Goal: Transaction & Acquisition: Purchase product/service

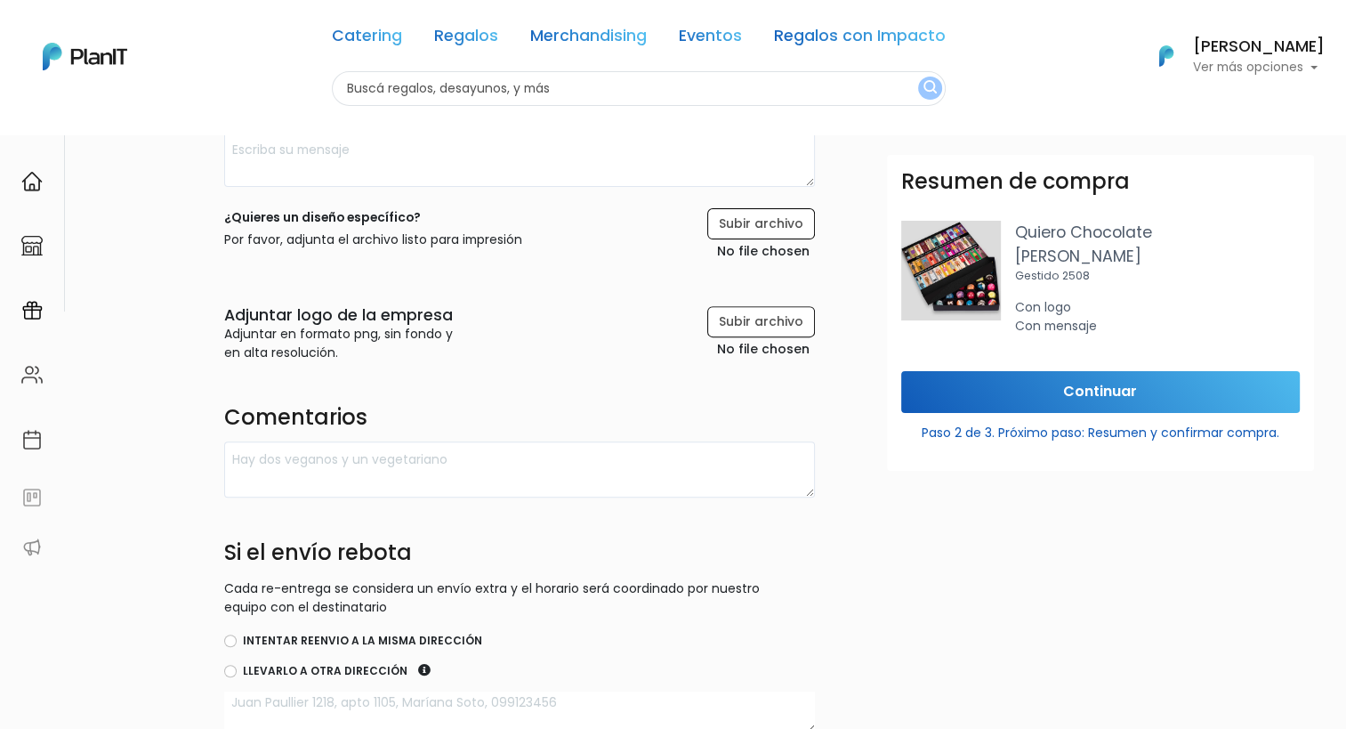
scroll to position [550, 0]
click at [745, 227] on input "file" at bounding box center [719, 237] width 190 height 55
type input "C:\fakepath\Logo Inbound (1).png"
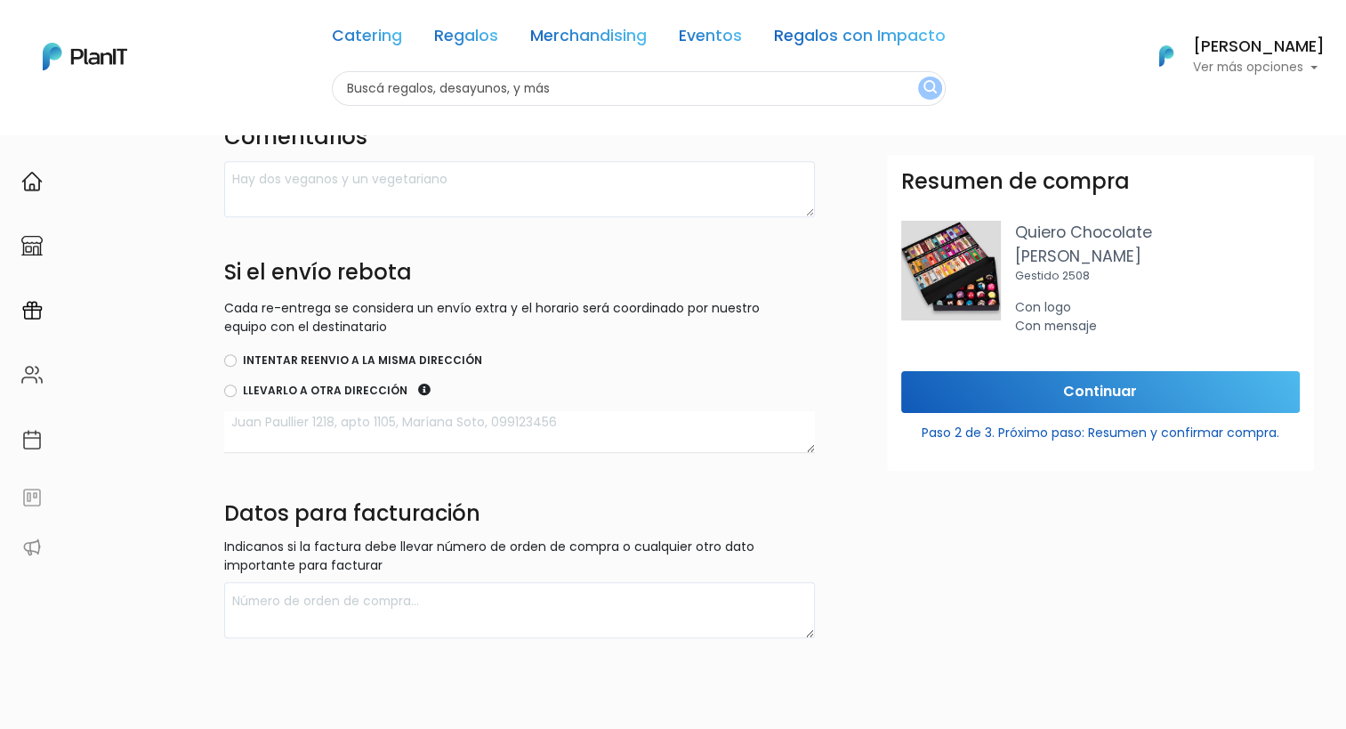
scroll to position [906, 0]
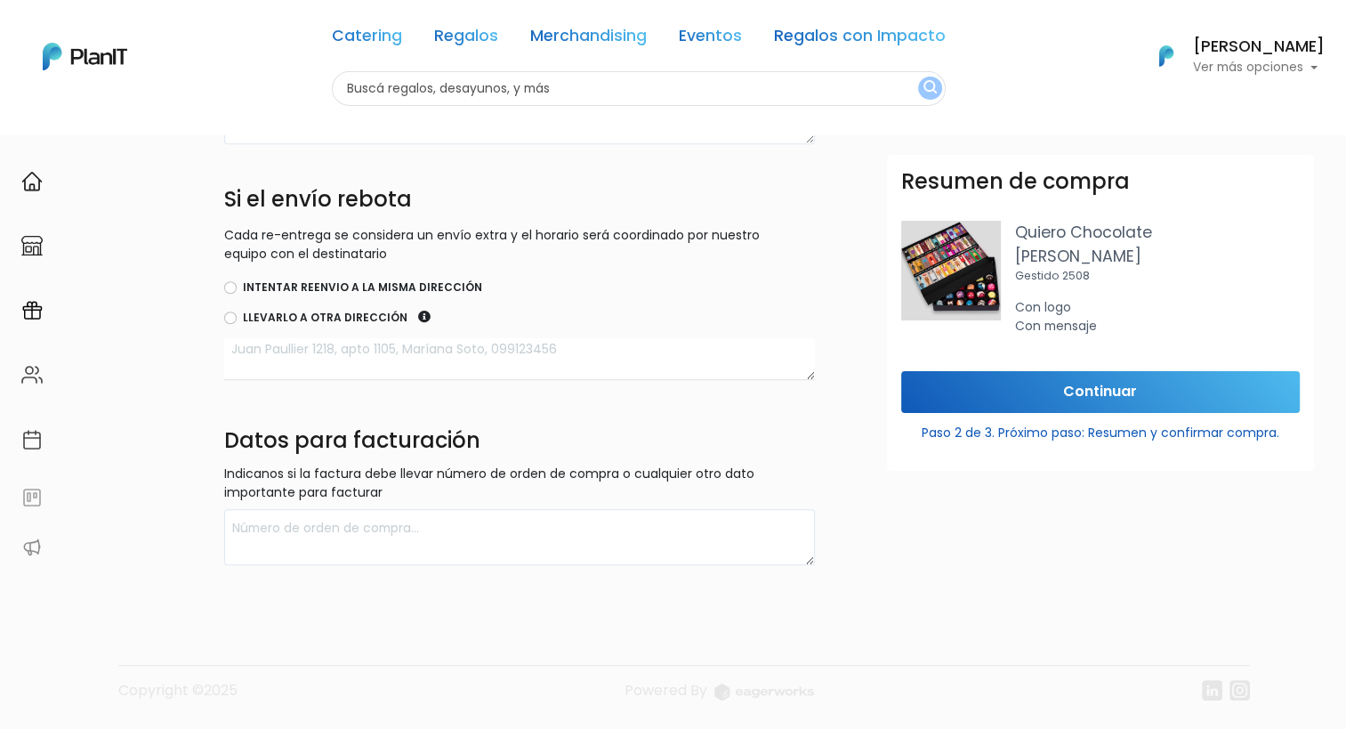
click at [225, 290] on input "Intentar reenvio a la misma dirección" at bounding box center [230, 287] width 12 height 12
radio input "true"
click at [301, 349] on textarea at bounding box center [519, 359] width 591 height 42
type textarea "[PERSON_NAME] 1513"
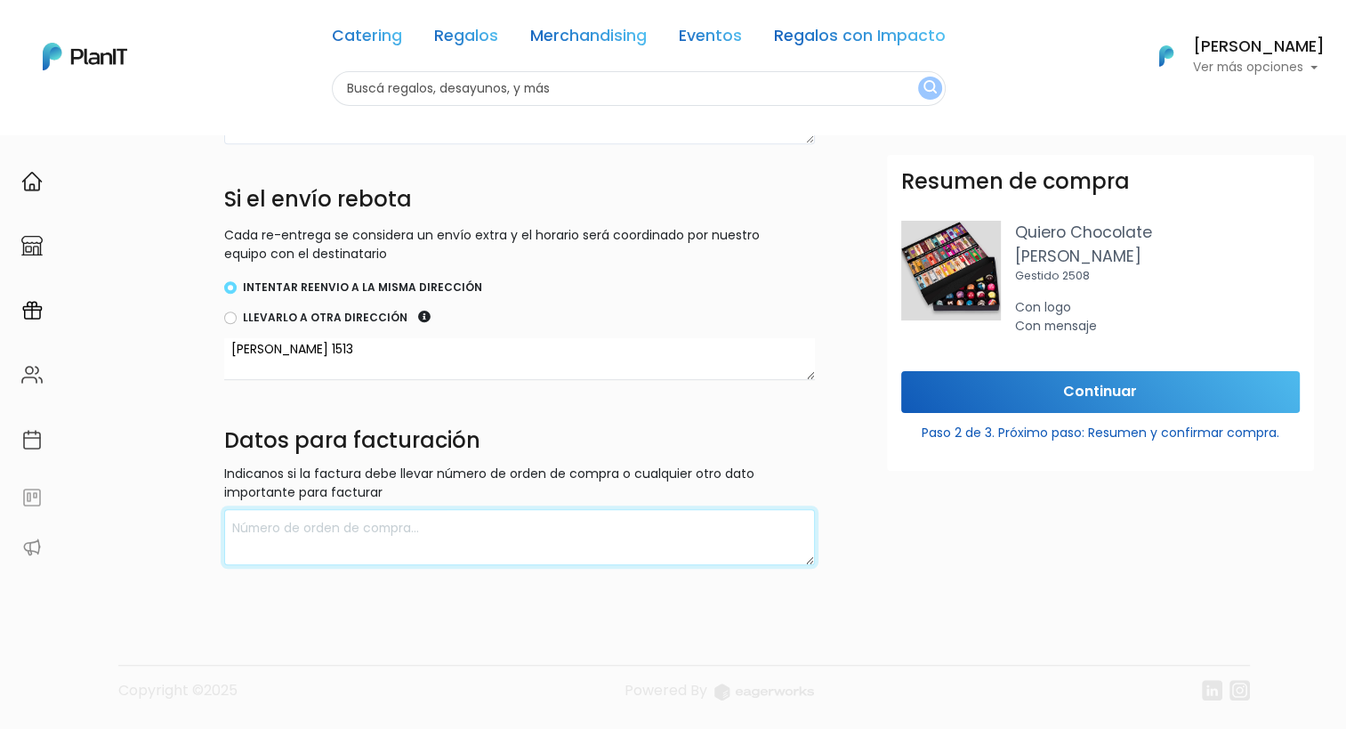
click at [383, 539] on textarea at bounding box center [519, 537] width 591 height 56
type textarea "Aris SA | 211 358 380 012"
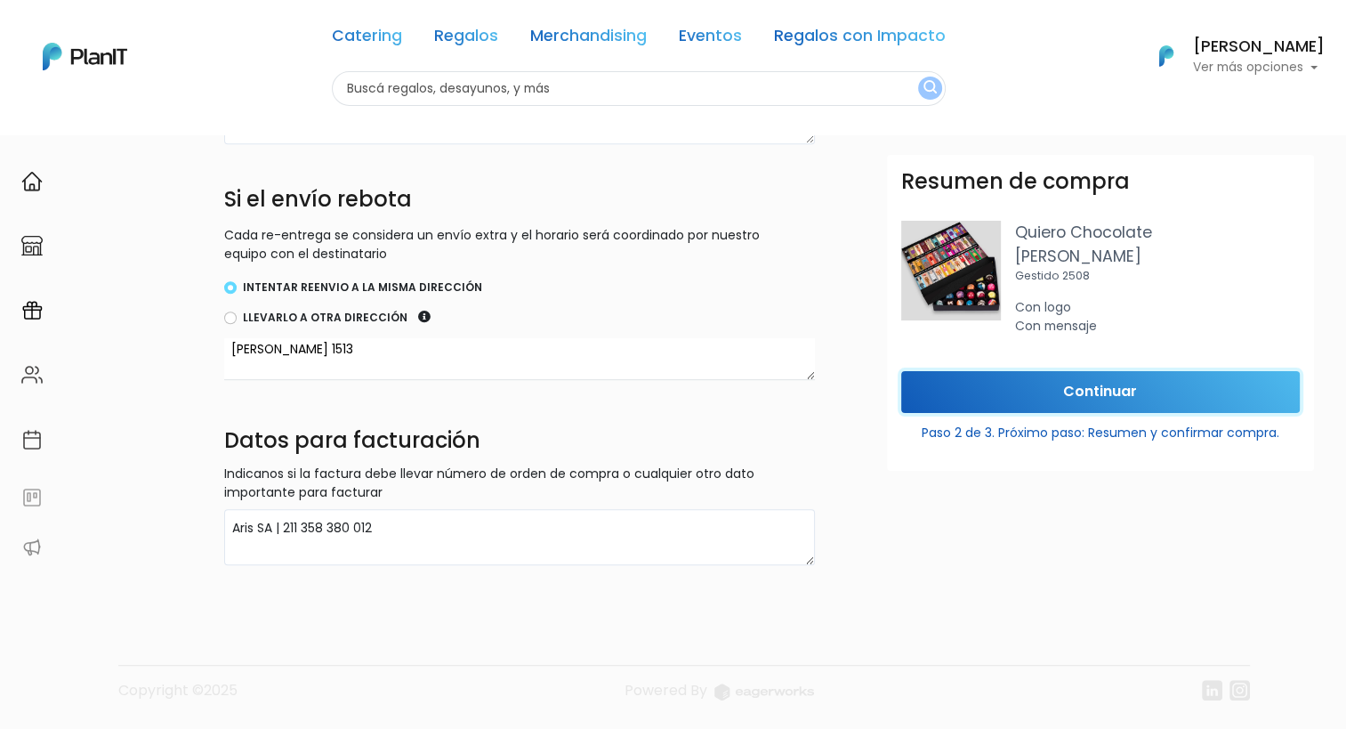
click at [1061, 394] on input "Continuar" at bounding box center [1100, 392] width 399 height 42
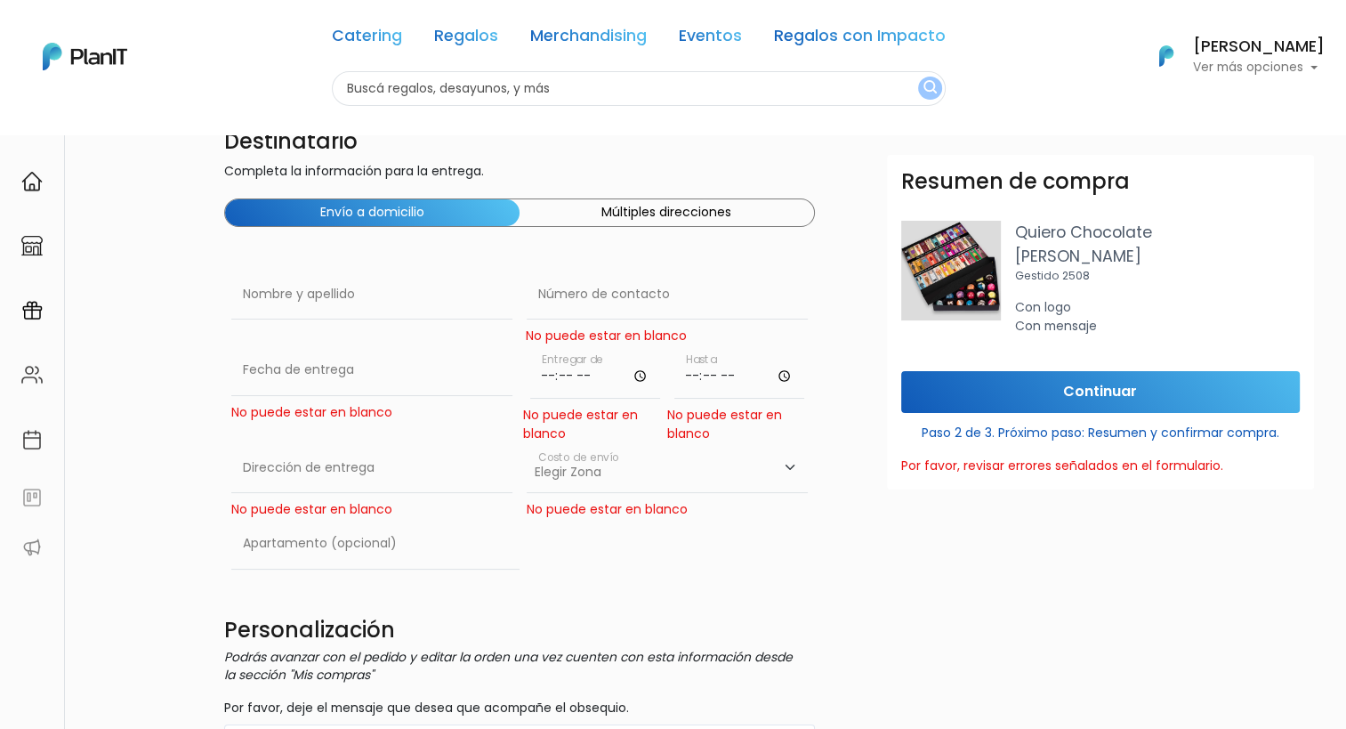
scroll to position [16, 0]
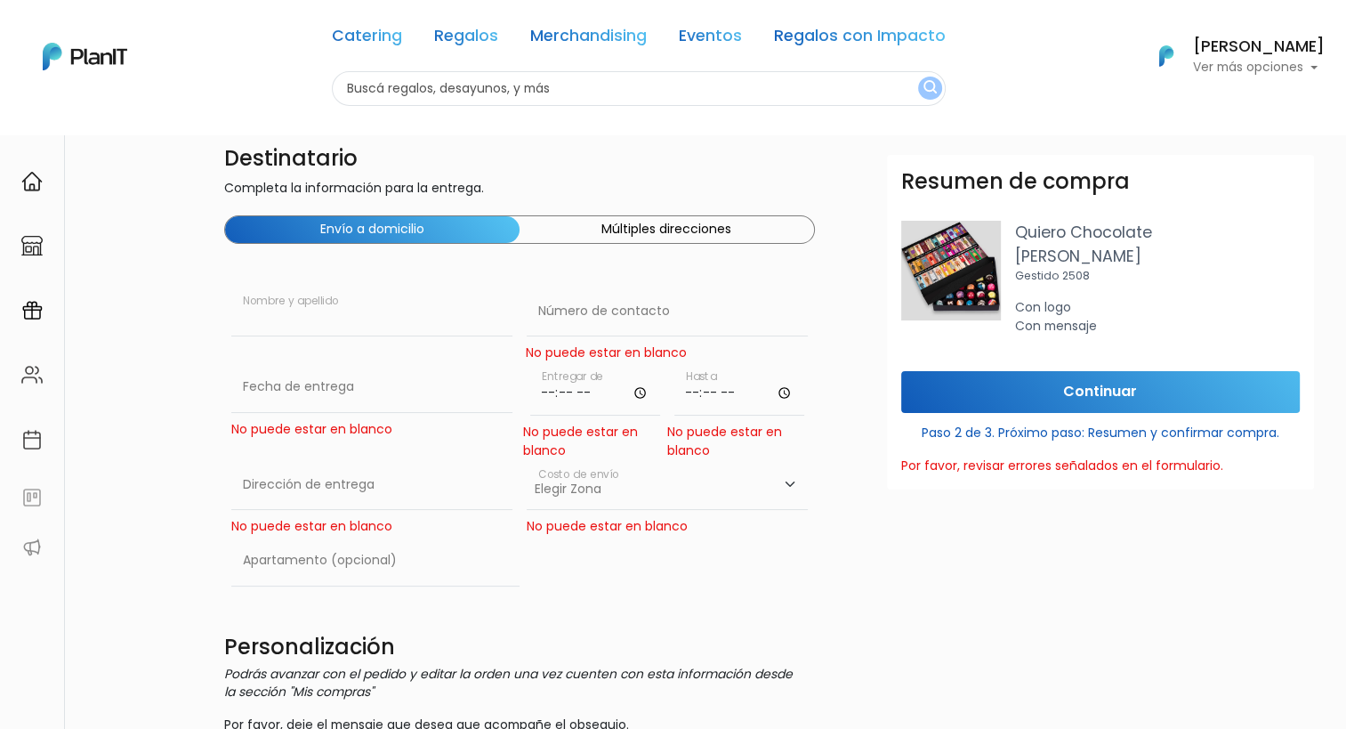
click at [280, 319] on input "text" at bounding box center [371, 312] width 281 height 50
type input "[PERSON_NAME]"
type input "99277685"
type input "[PERSON_NAME] 1513"
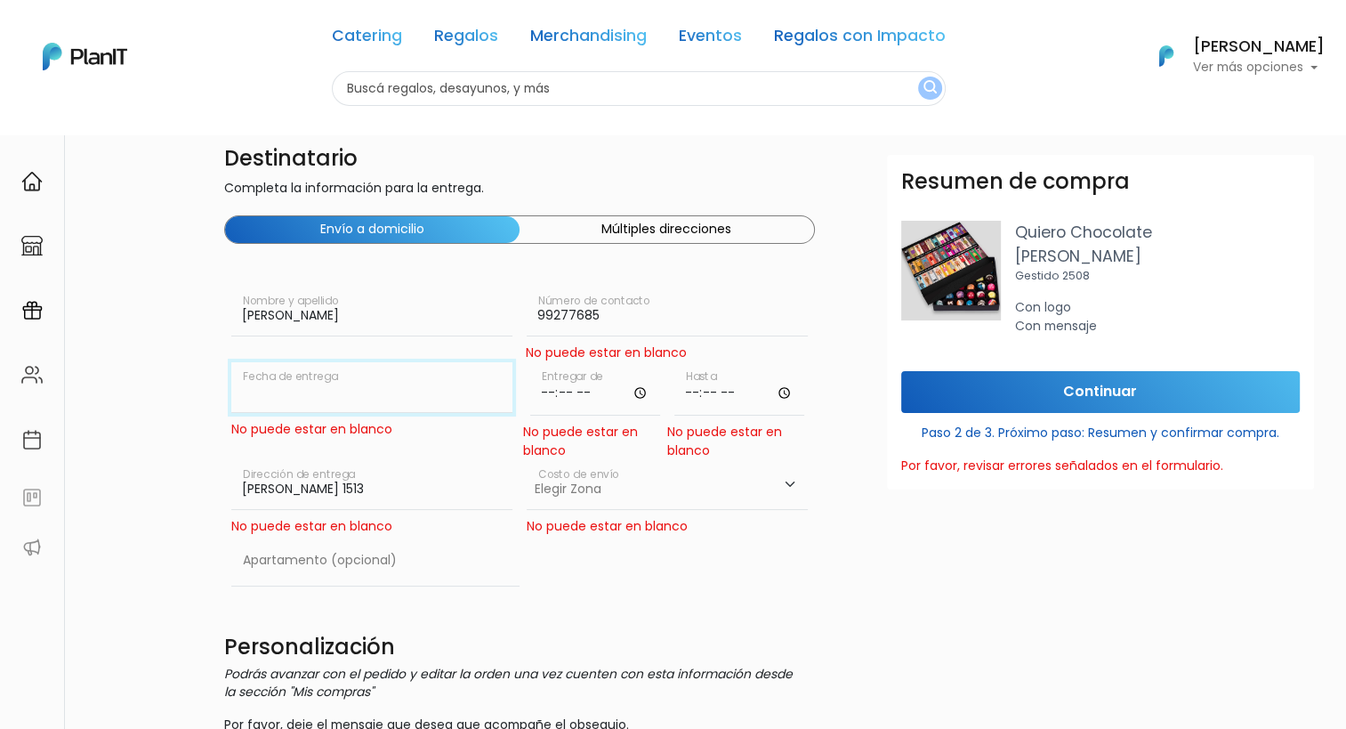
click at [285, 393] on input "text" at bounding box center [371, 387] width 281 height 50
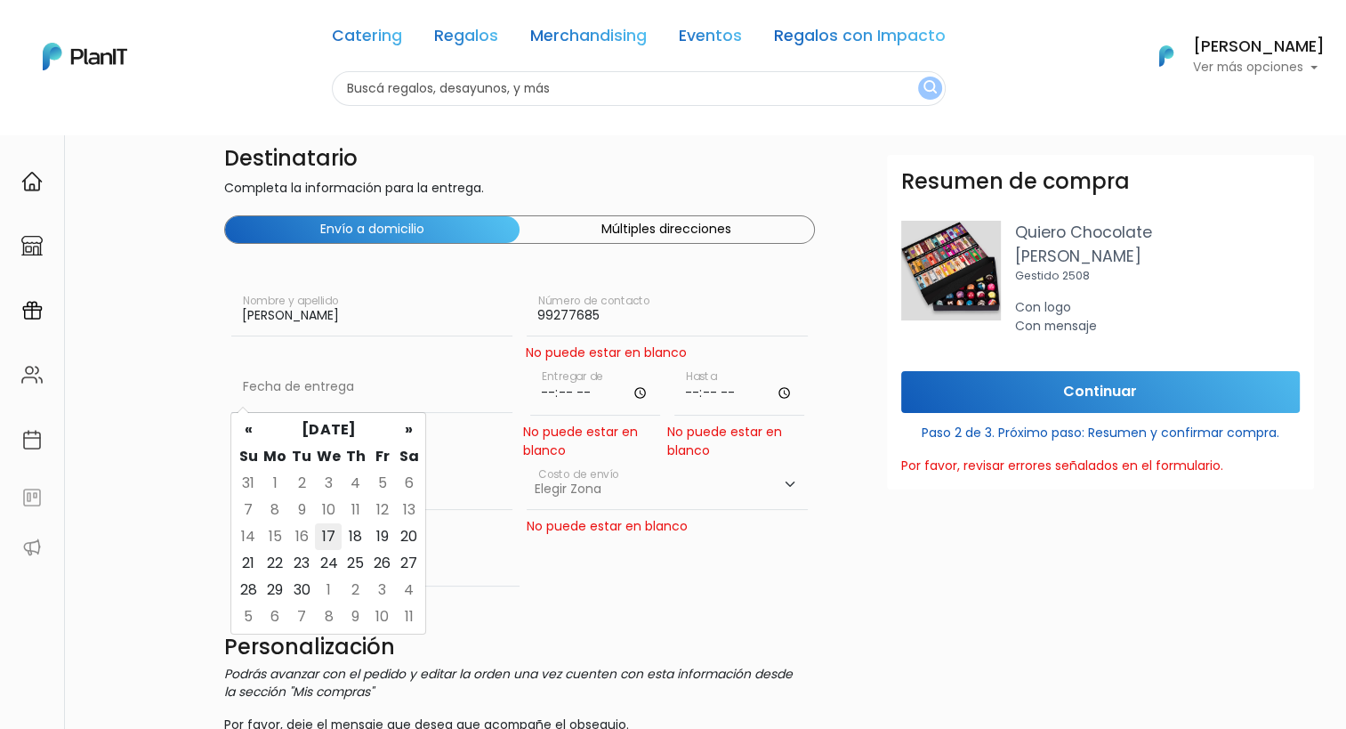
click at [332, 537] on td "17" at bounding box center [328, 536] width 27 height 27
type input "[DATE]"
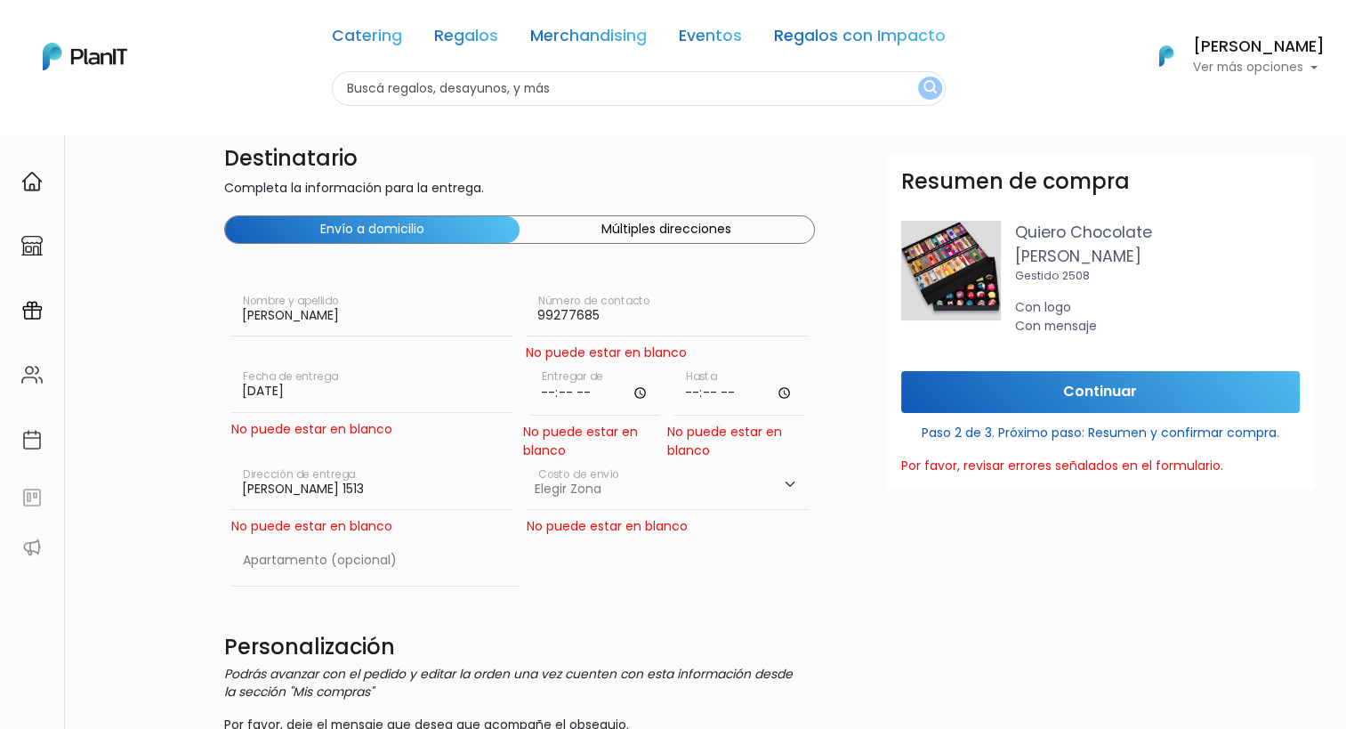
click at [559, 401] on input "time" at bounding box center [595, 388] width 130 height 53
click at [634, 392] on input "time" at bounding box center [595, 388] width 130 height 53
type input "09:30"
click at [714, 400] on input "time" at bounding box center [740, 388] width 130 height 53
click at [711, 390] on input "time" at bounding box center [740, 388] width 130 height 53
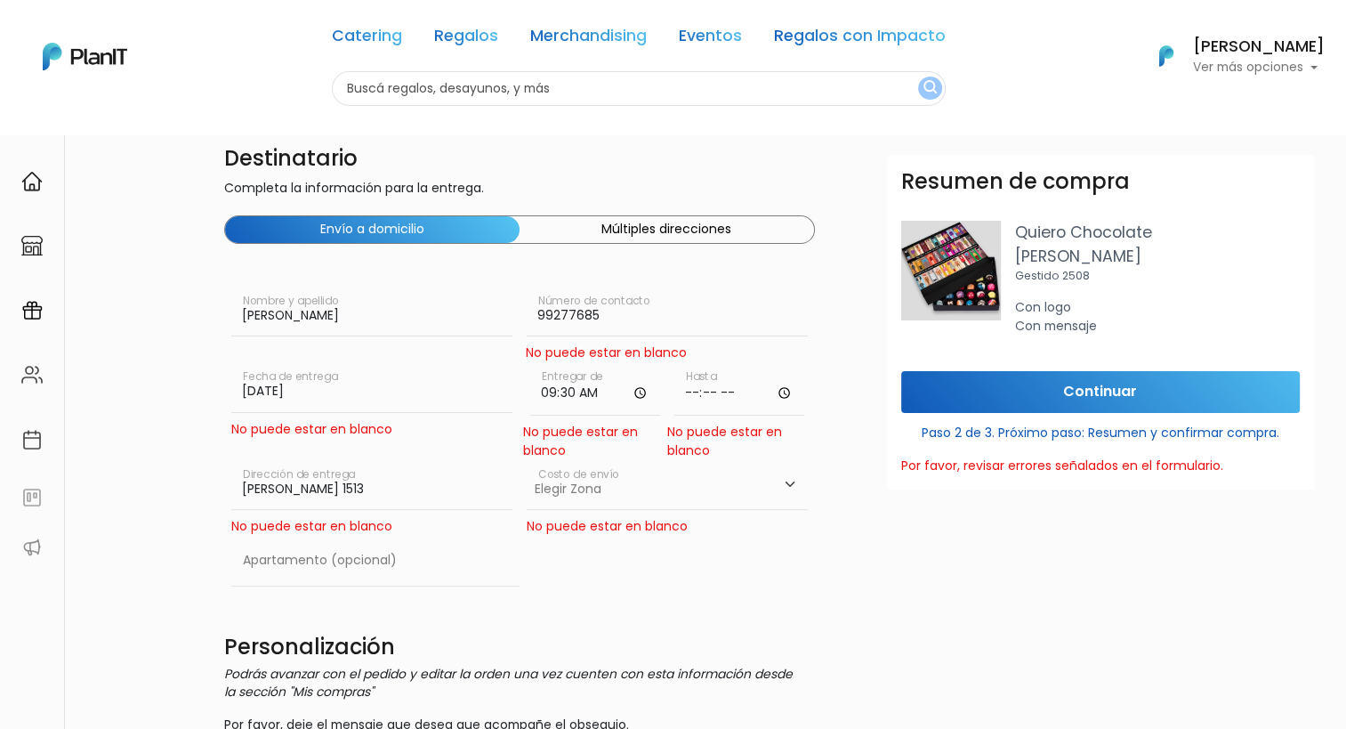
click at [787, 395] on input "time" at bounding box center [740, 388] width 130 height 53
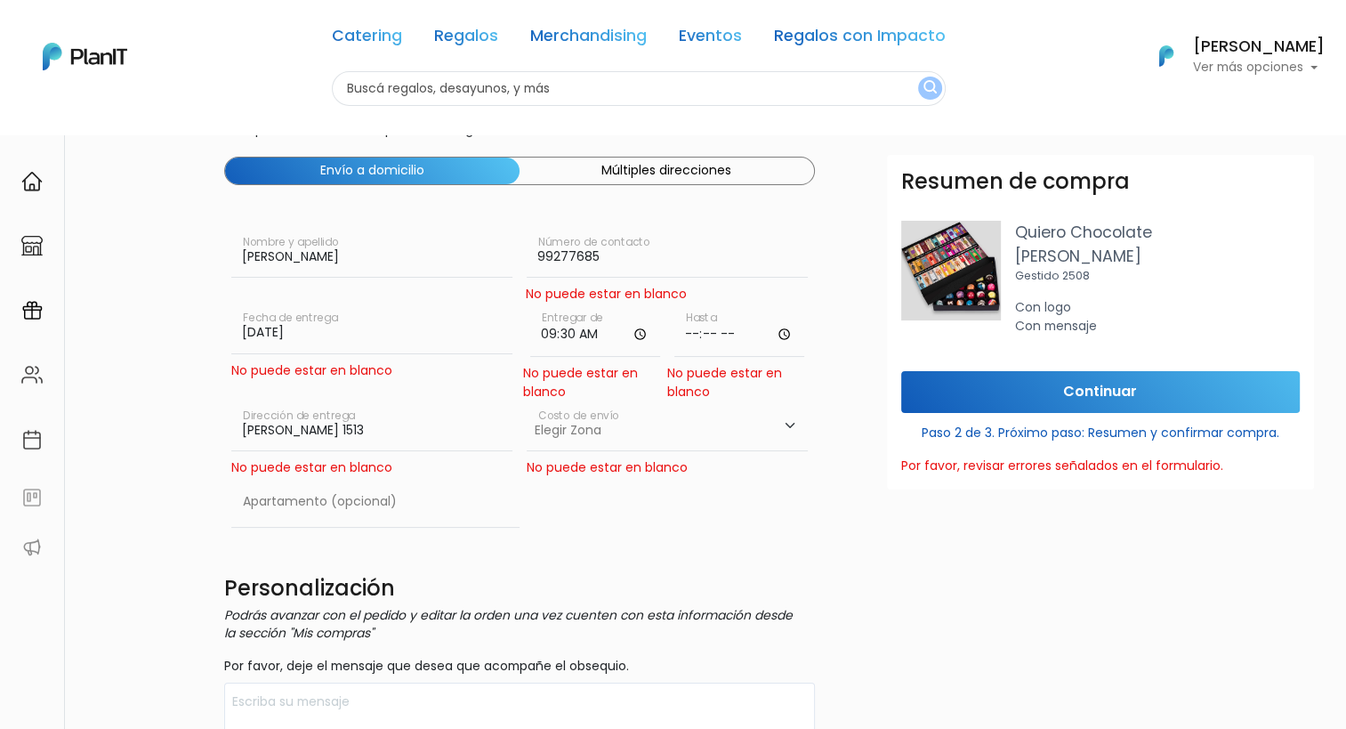
scroll to position [105, 0]
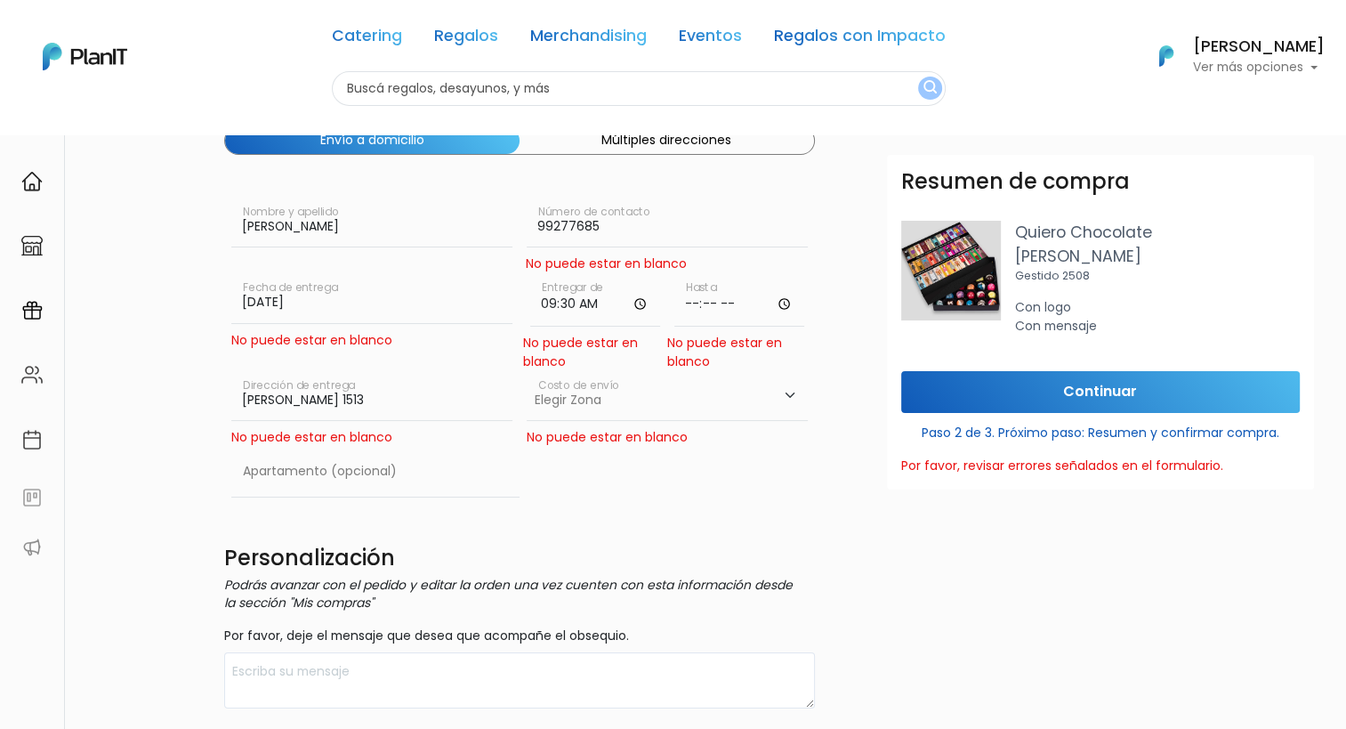
click at [786, 303] on input "time" at bounding box center [740, 299] width 130 height 53
click at [780, 305] on input "16:35" at bounding box center [740, 299] width 130 height 53
type input "16:30"
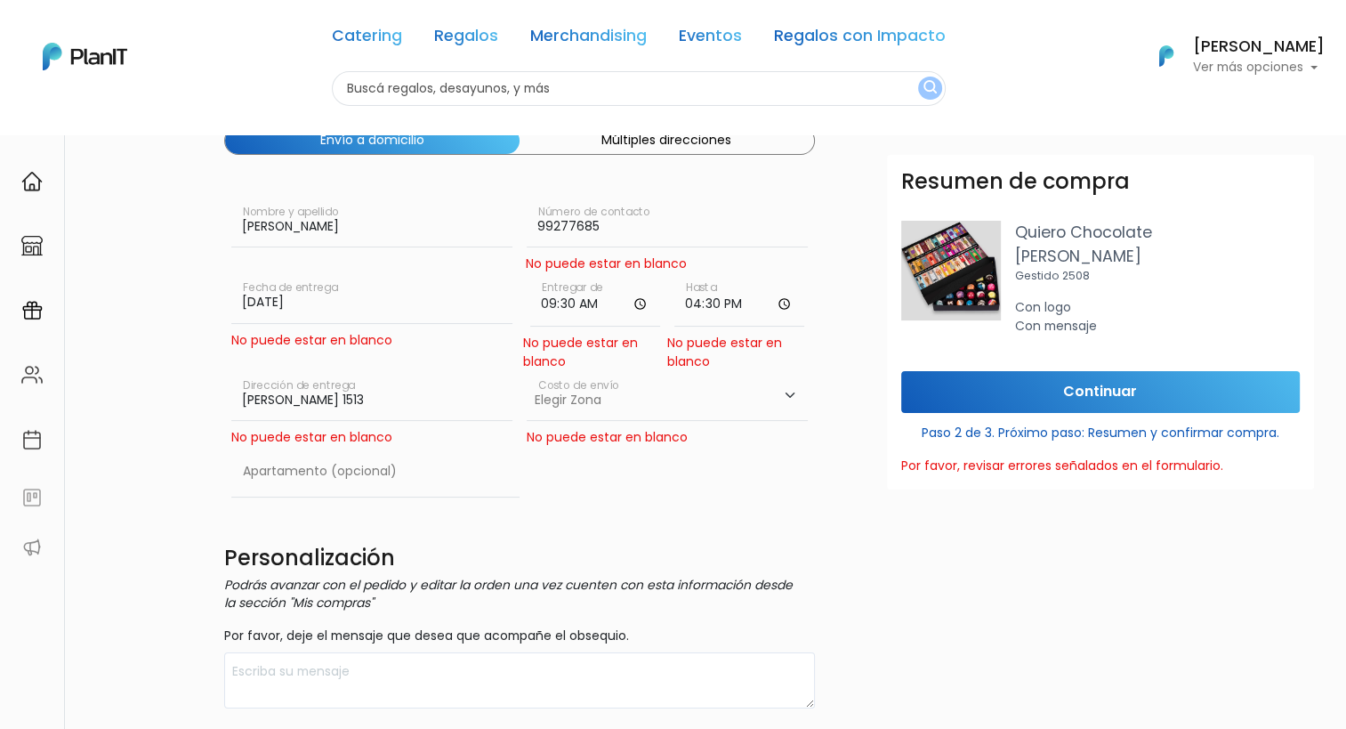
click at [781, 301] on input "16:30" at bounding box center [740, 299] width 130 height 53
drag, startPoint x: 685, startPoint y: 405, endPoint x: 700, endPoint y: 402, distance: 15.4
click at [685, 405] on select "Elegir [PERSON_NAME][GEOGRAPHIC_DATA]- $600 Oficina- $0 [GEOGRAPHIC_DATA]- $250" at bounding box center [667, 396] width 281 height 50
click at [527, 371] on select "Elegir [PERSON_NAME][GEOGRAPHIC_DATA]- $600 Oficina- $0 [GEOGRAPHIC_DATA]- $250" at bounding box center [667, 396] width 281 height 50
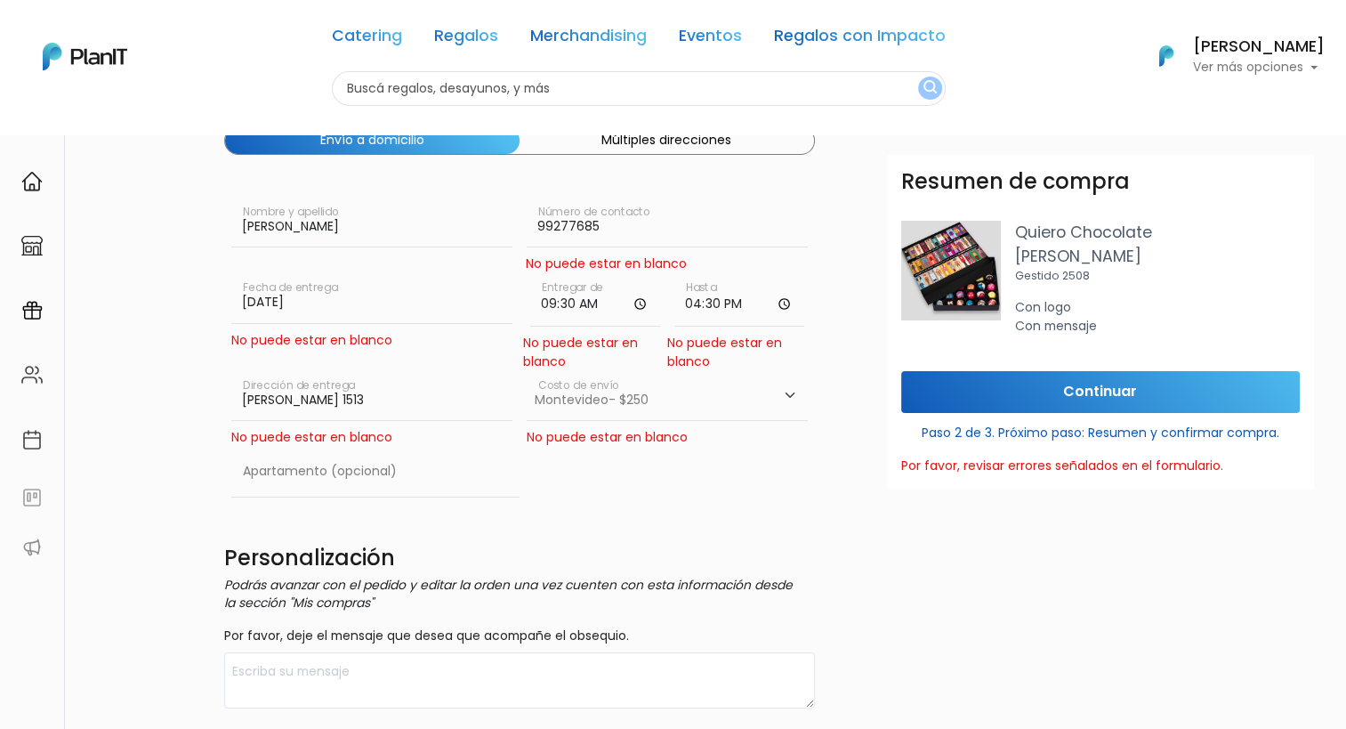
click at [651, 400] on select "Elegir [PERSON_NAME][GEOGRAPHIC_DATA]- $600 Oficina- $0 [GEOGRAPHIC_DATA]- $250" at bounding box center [667, 396] width 281 height 50
select select "8"
click at [527, 371] on select "Elegir [PERSON_NAME][GEOGRAPHIC_DATA]- $600 Oficina- $0 [GEOGRAPHIC_DATA]- $250" at bounding box center [667, 396] width 281 height 50
click at [645, 395] on select "Elegir [PERSON_NAME][GEOGRAPHIC_DATA]- $600 Oficina- $0 [GEOGRAPHIC_DATA]- $250" at bounding box center [667, 396] width 281 height 50
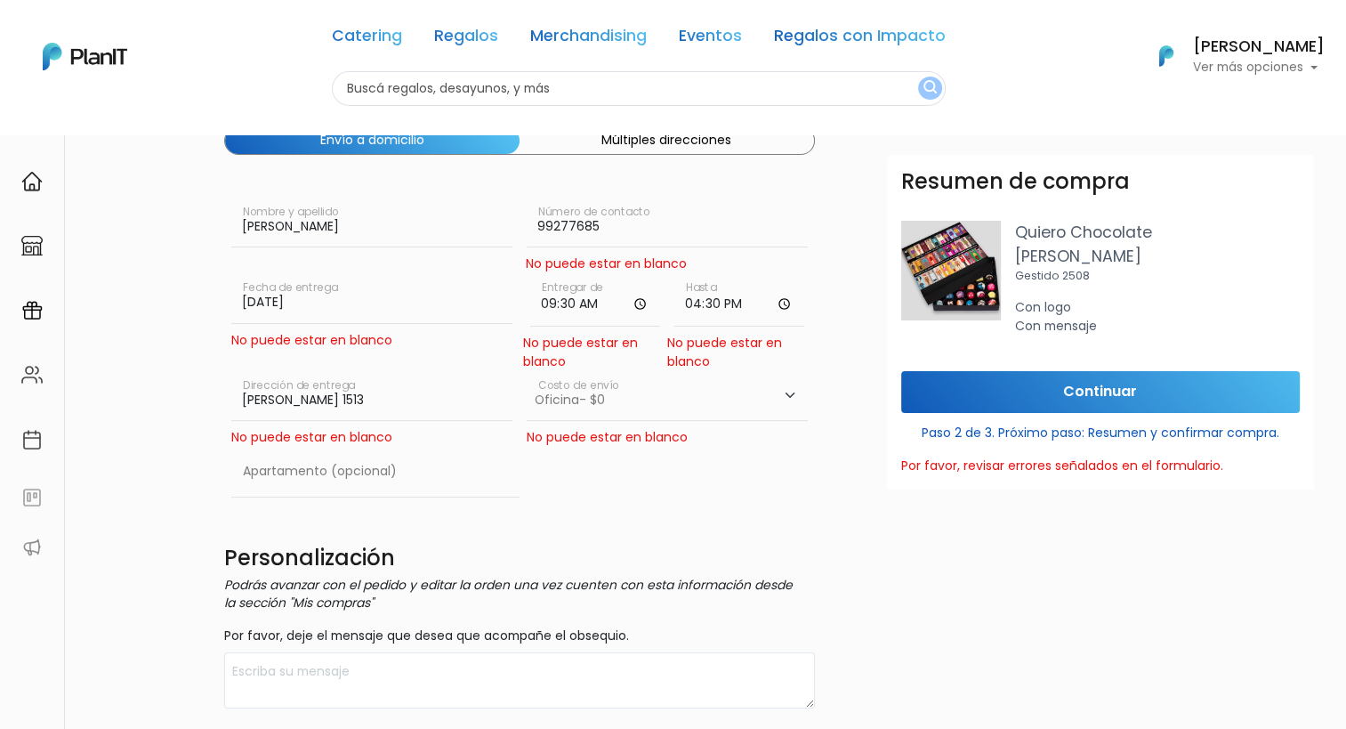
click at [297, 483] on input "text" at bounding box center [375, 472] width 288 height 50
type input "MnapowerGroup"
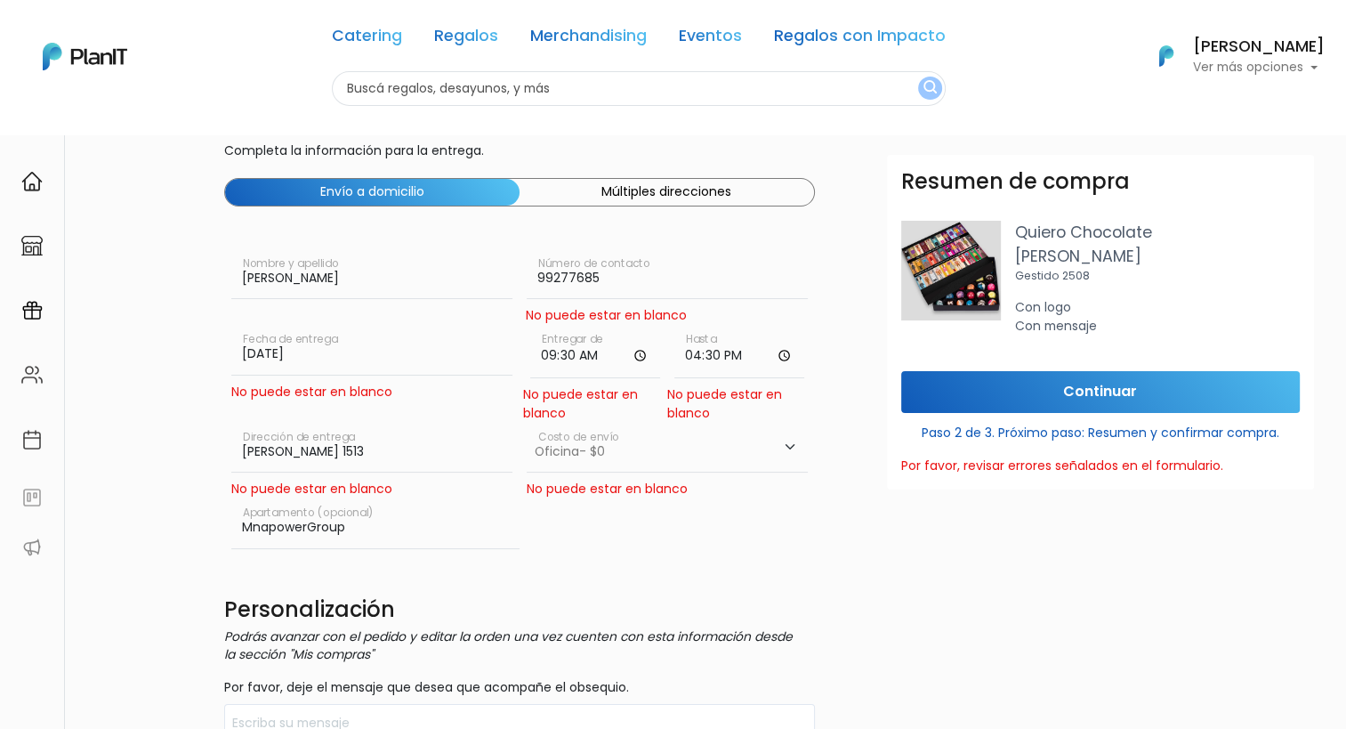
scroll to position [0, 0]
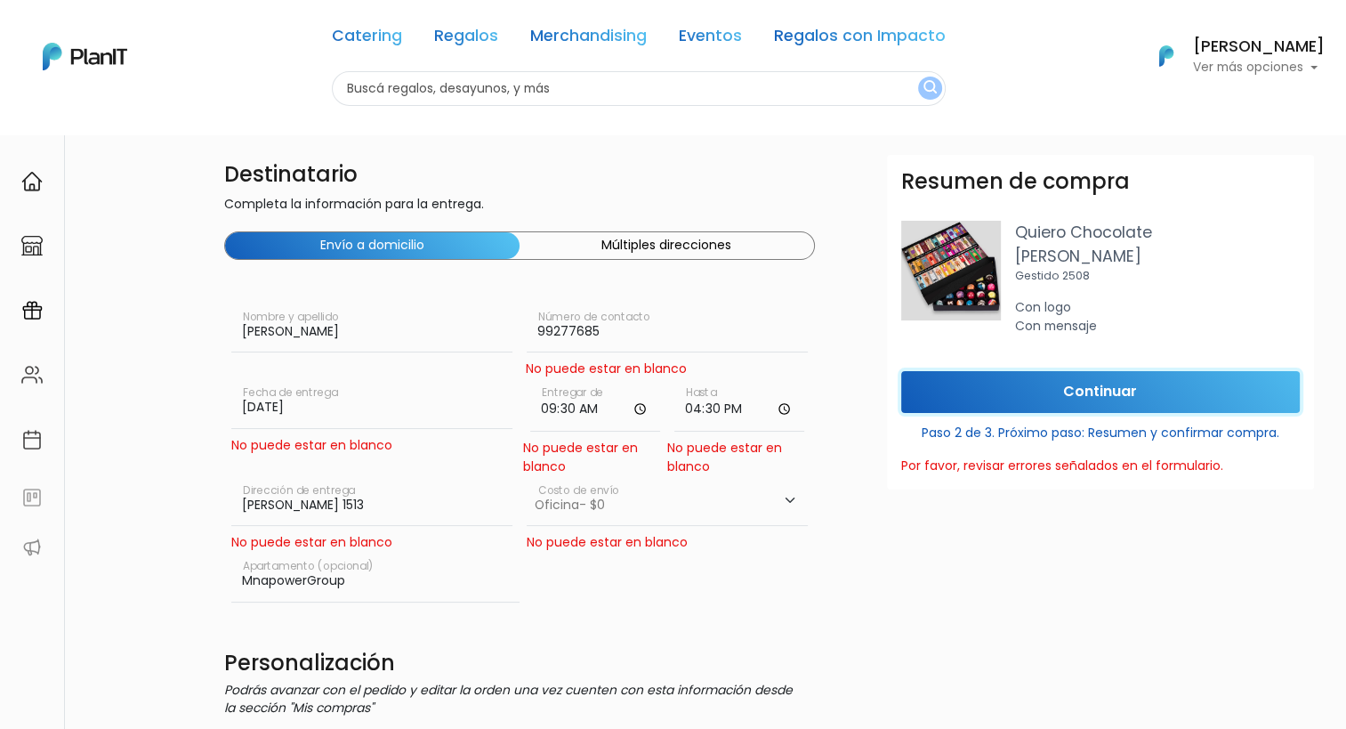
click at [1128, 397] on input "Continuar" at bounding box center [1100, 392] width 399 height 42
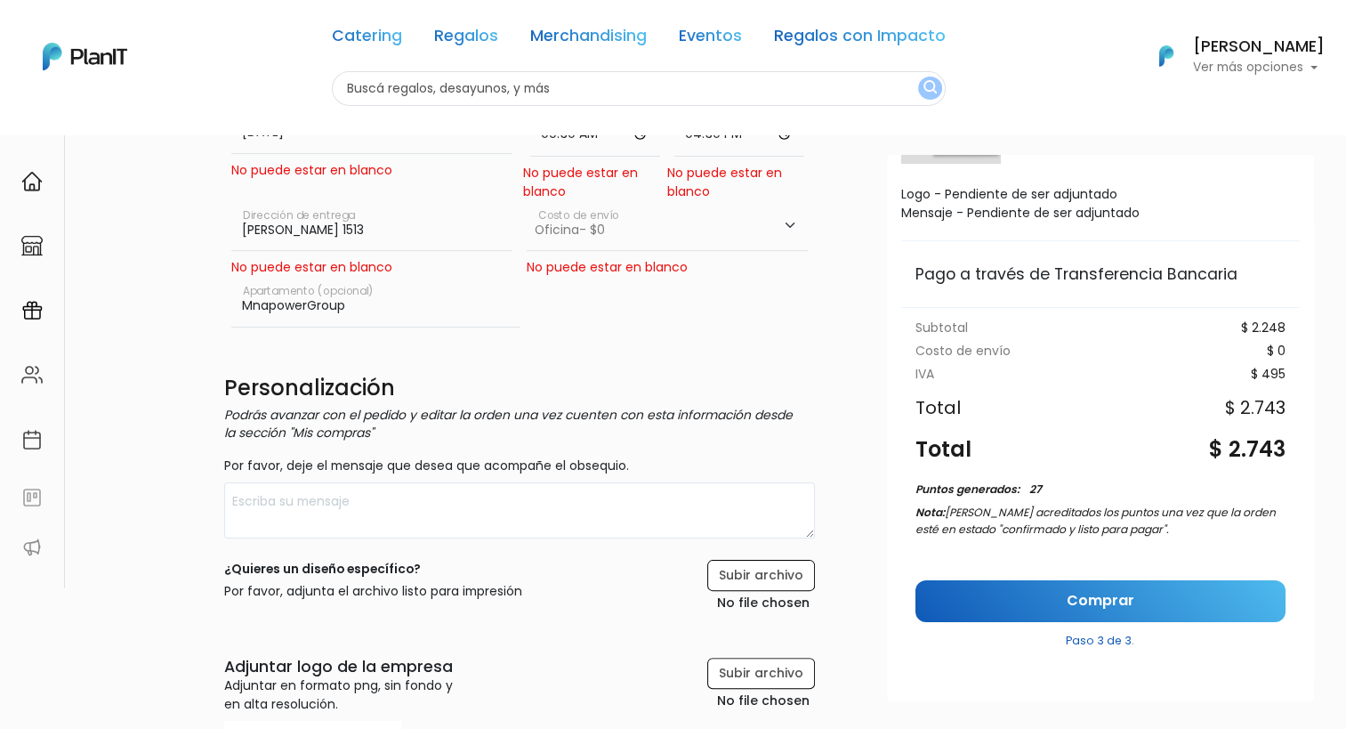
scroll to position [356, 0]
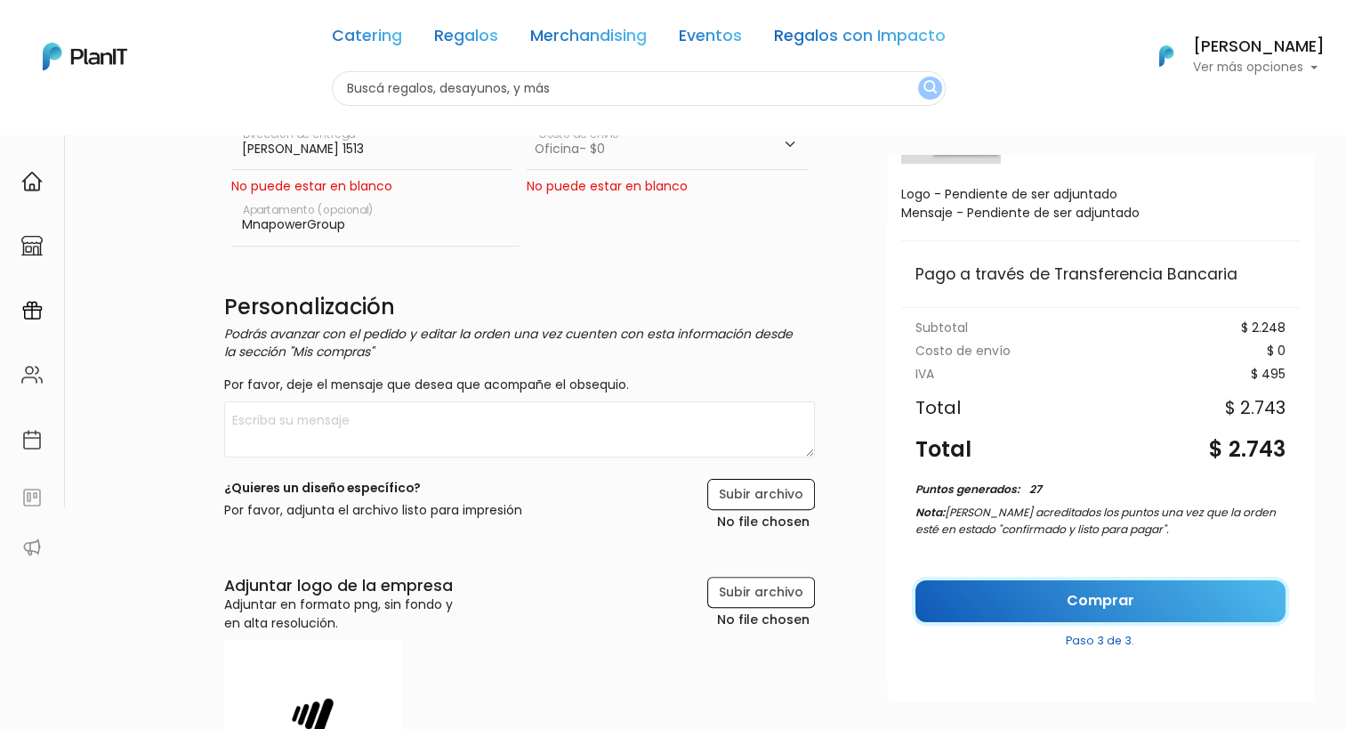
click at [1069, 588] on link "Comprar" at bounding box center [1101, 601] width 370 height 42
